Goal: Check status

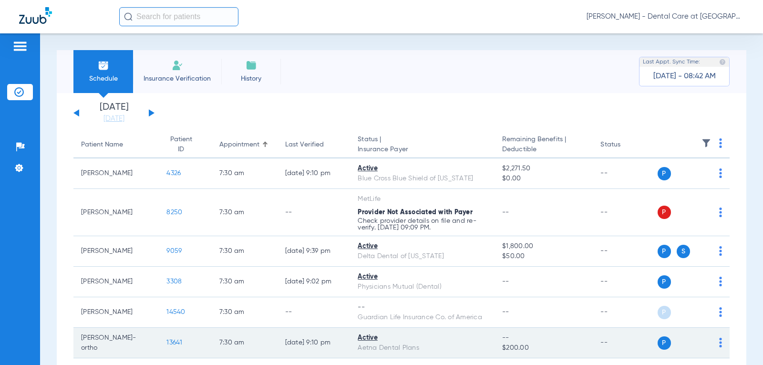
drag, startPoint x: 366, startPoint y: 293, endPoint x: 366, endPoint y: 328, distance: 35.8
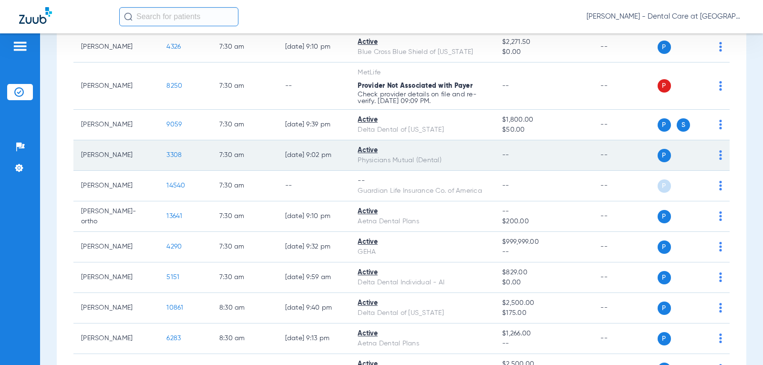
scroll to position [143, 0]
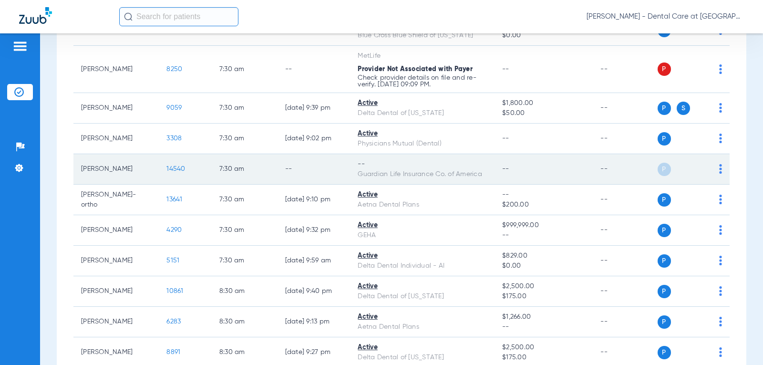
click at [212, 175] on td "7:30 AM" at bounding box center [245, 169] width 66 height 31
click at [421, 158] on td "-- Guardian Life Insurance Co. of America" at bounding box center [422, 169] width 144 height 31
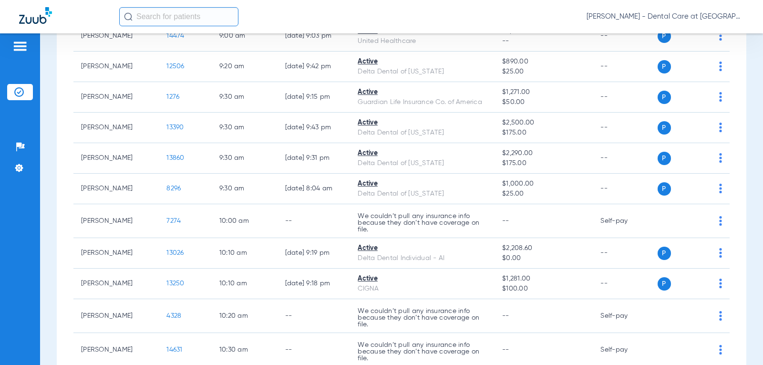
scroll to position [715, 0]
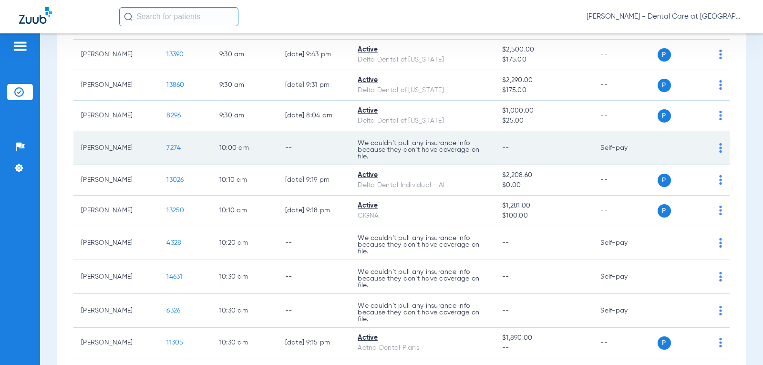
click at [358, 143] on p "We couldn’t pull any insurance info because they don’t have coverage on file." at bounding box center [422, 150] width 129 height 20
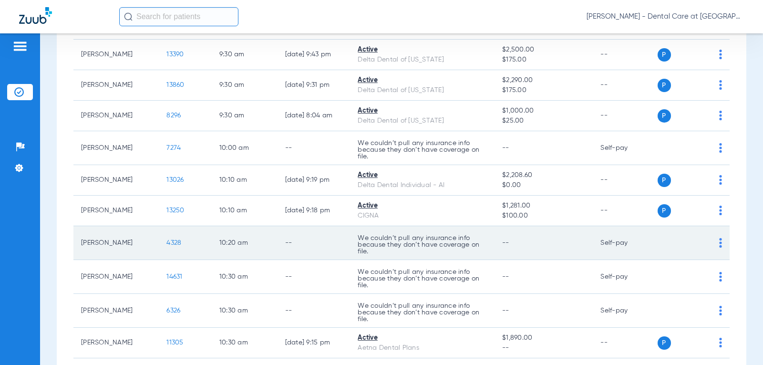
click at [460, 244] on p "We couldn’t pull any insurance info because they don’t have coverage on file." at bounding box center [422, 245] width 129 height 20
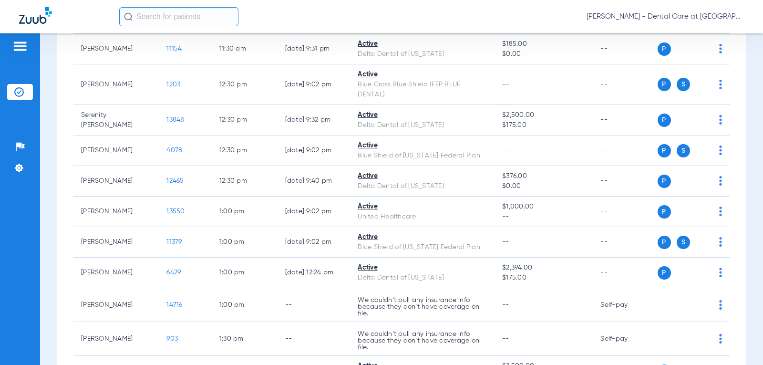
scroll to position [1239, 0]
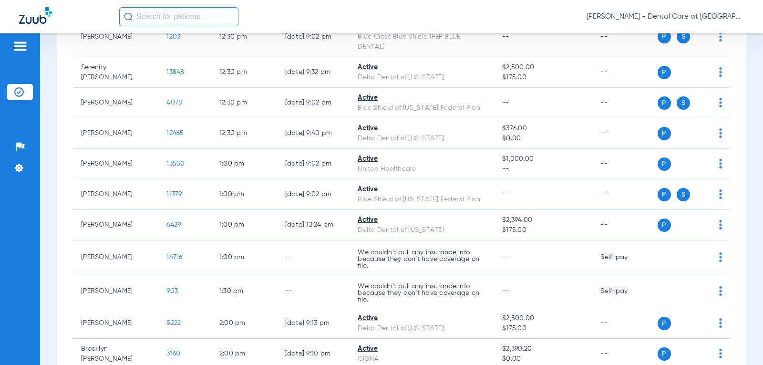
click at [152, 11] on input "text" at bounding box center [178, 16] width 119 height 19
type input "[PERSON_NAME]"
drag, startPoint x: 172, startPoint y: 20, endPoint x: 77, endPoint y: 20, distance: 94.4
click at [77, 20] on div "[PERSON_NAME] gre No search results [PERSON_NAME] - Dental Care at [GEOGRAPHIC_…" at bounding box center [381, 16] width 763 height 33
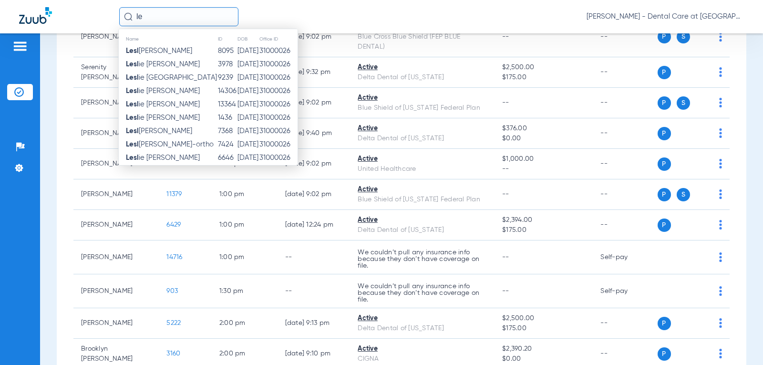
type input "l"
